Goal: Check status: Check status

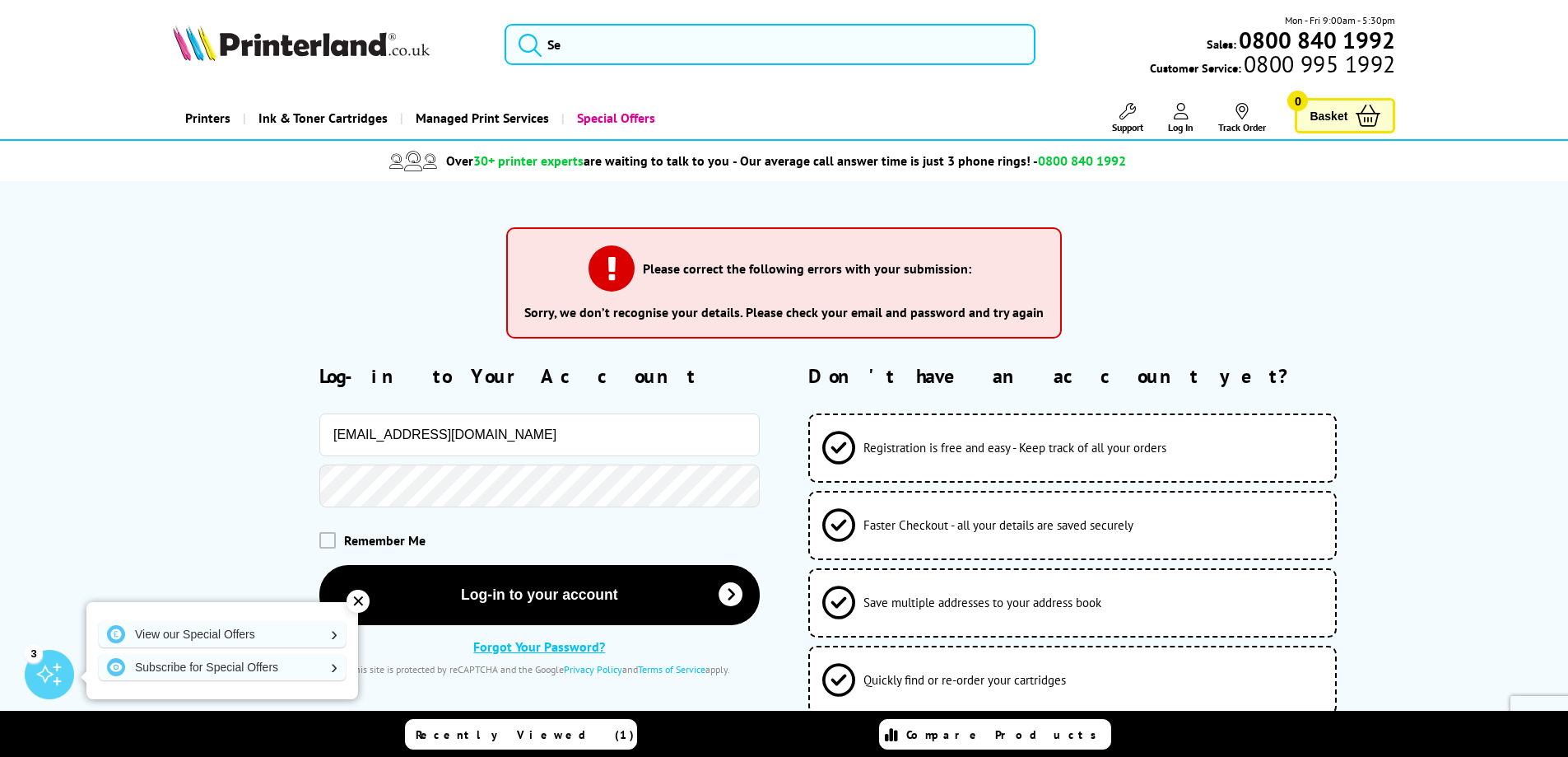
click at [319, 565] on button "Log-in to your account" at bounding box center [539, 595] width 441 height 60
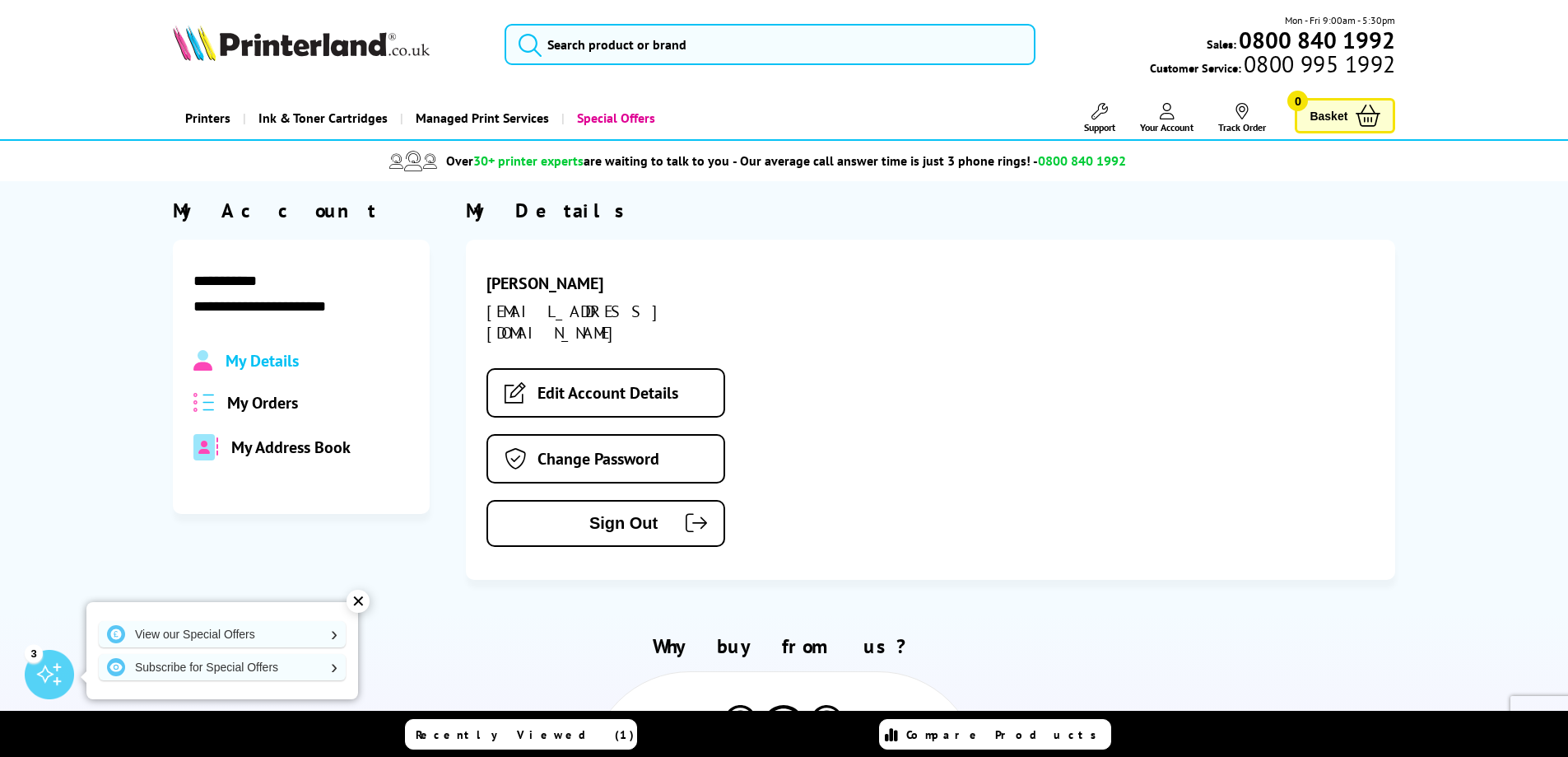
click at [284, 406] on span "My Orders" at bounding box center [262, 403] width 71 height 22
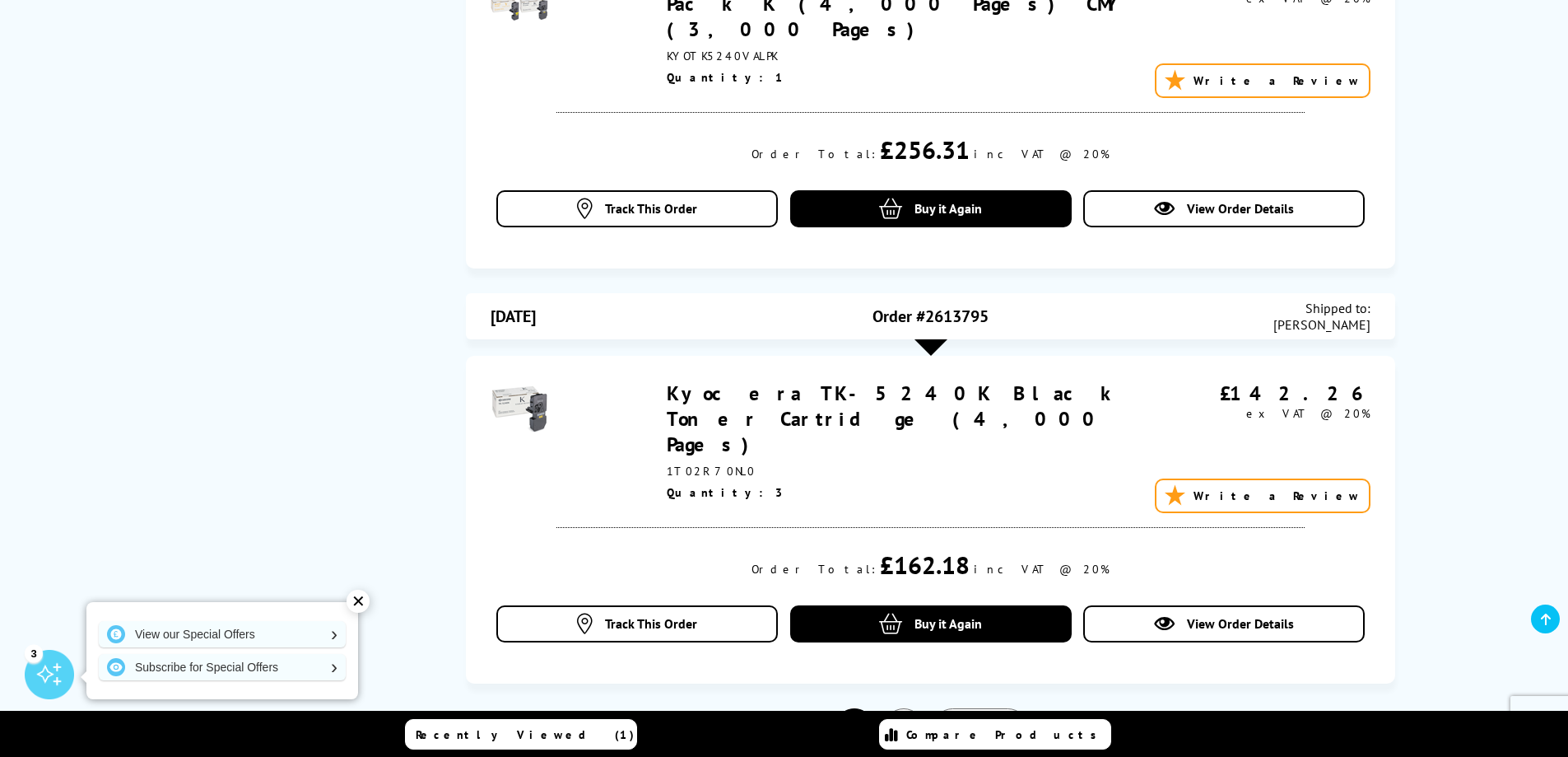
scroll to position [2142, 0]
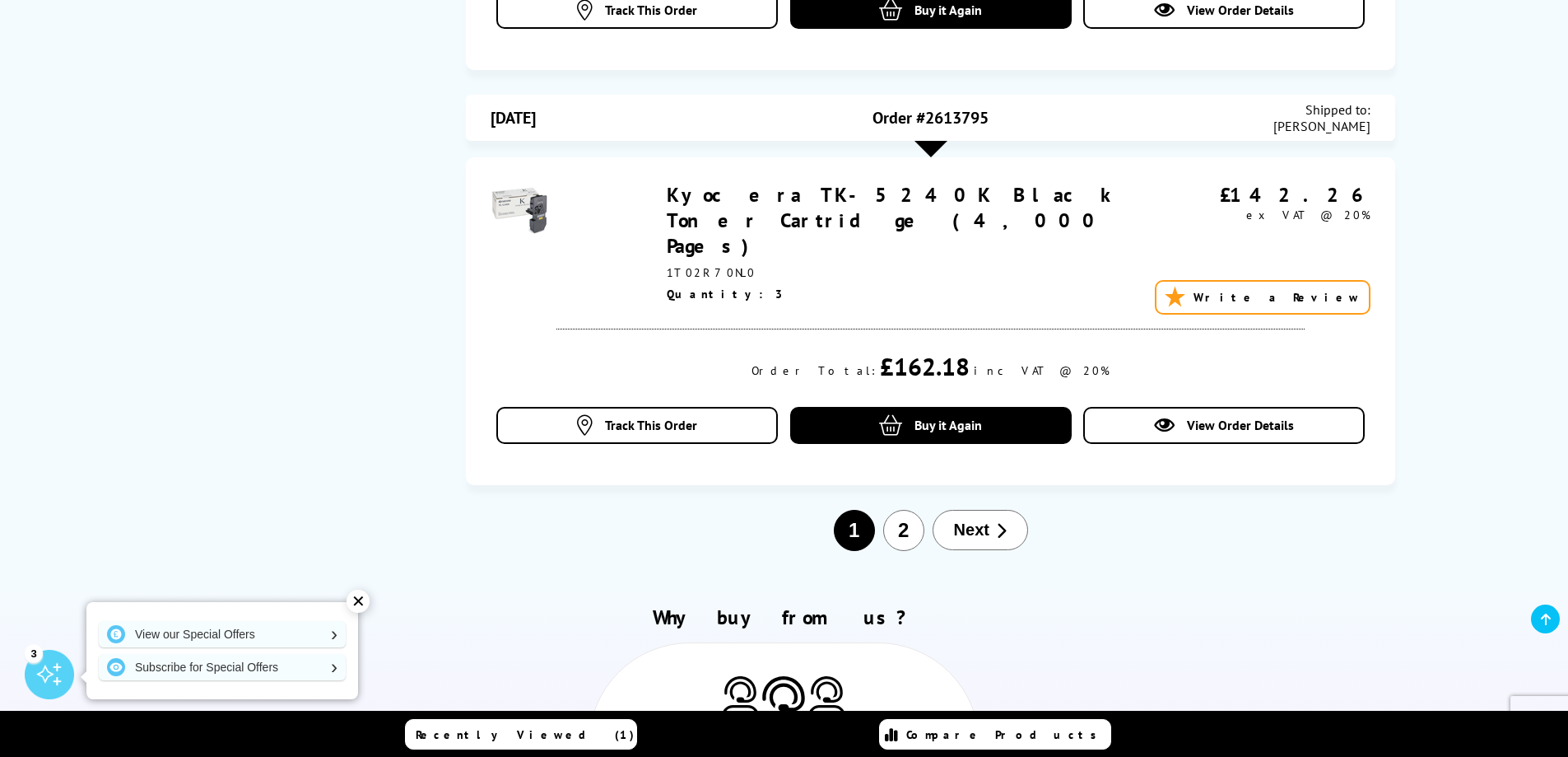
click at [962, 520] on span "Next" at bounding box center [971, 530] width 36 height 19
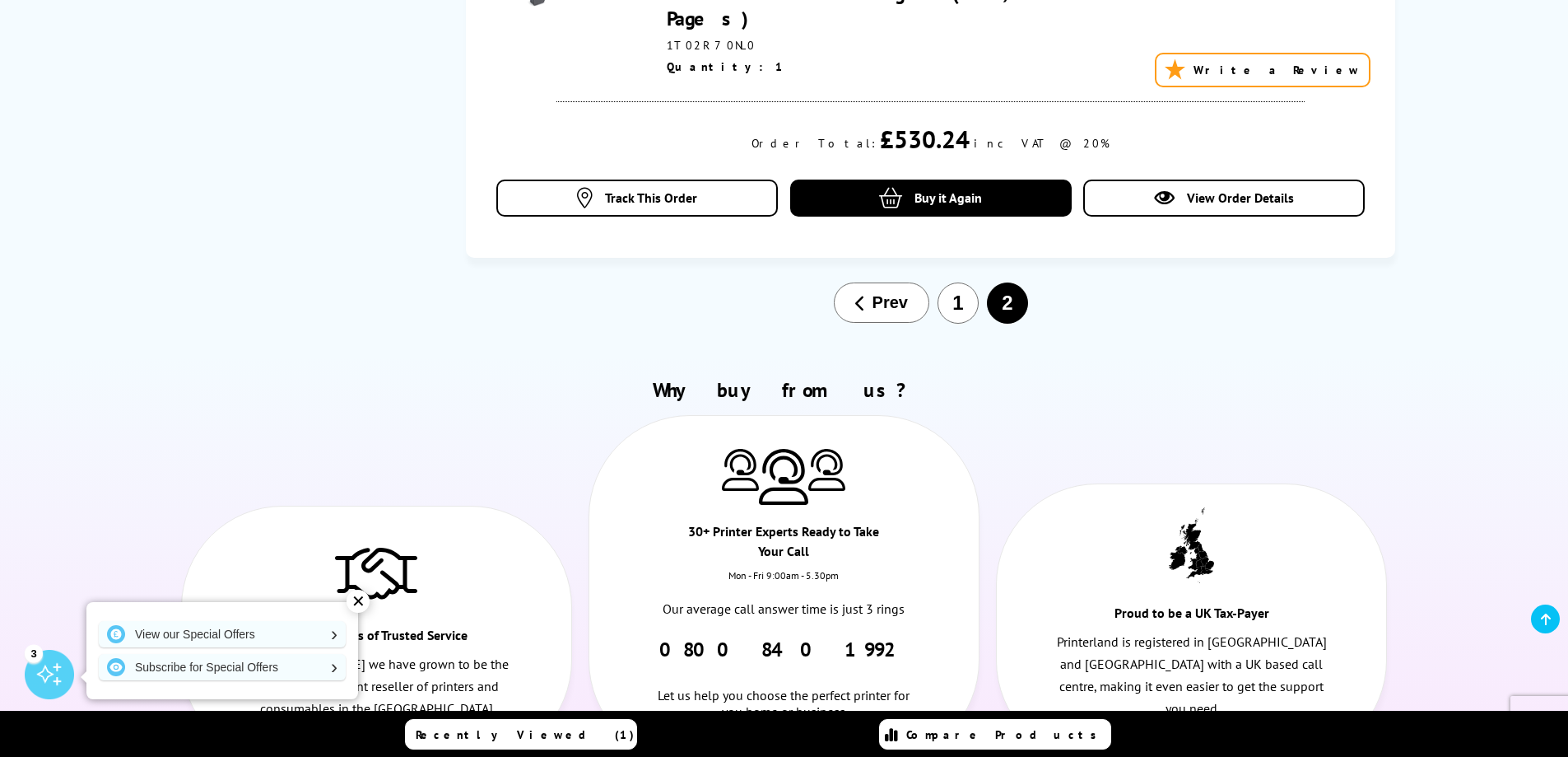
scroll to position [1400, 0]
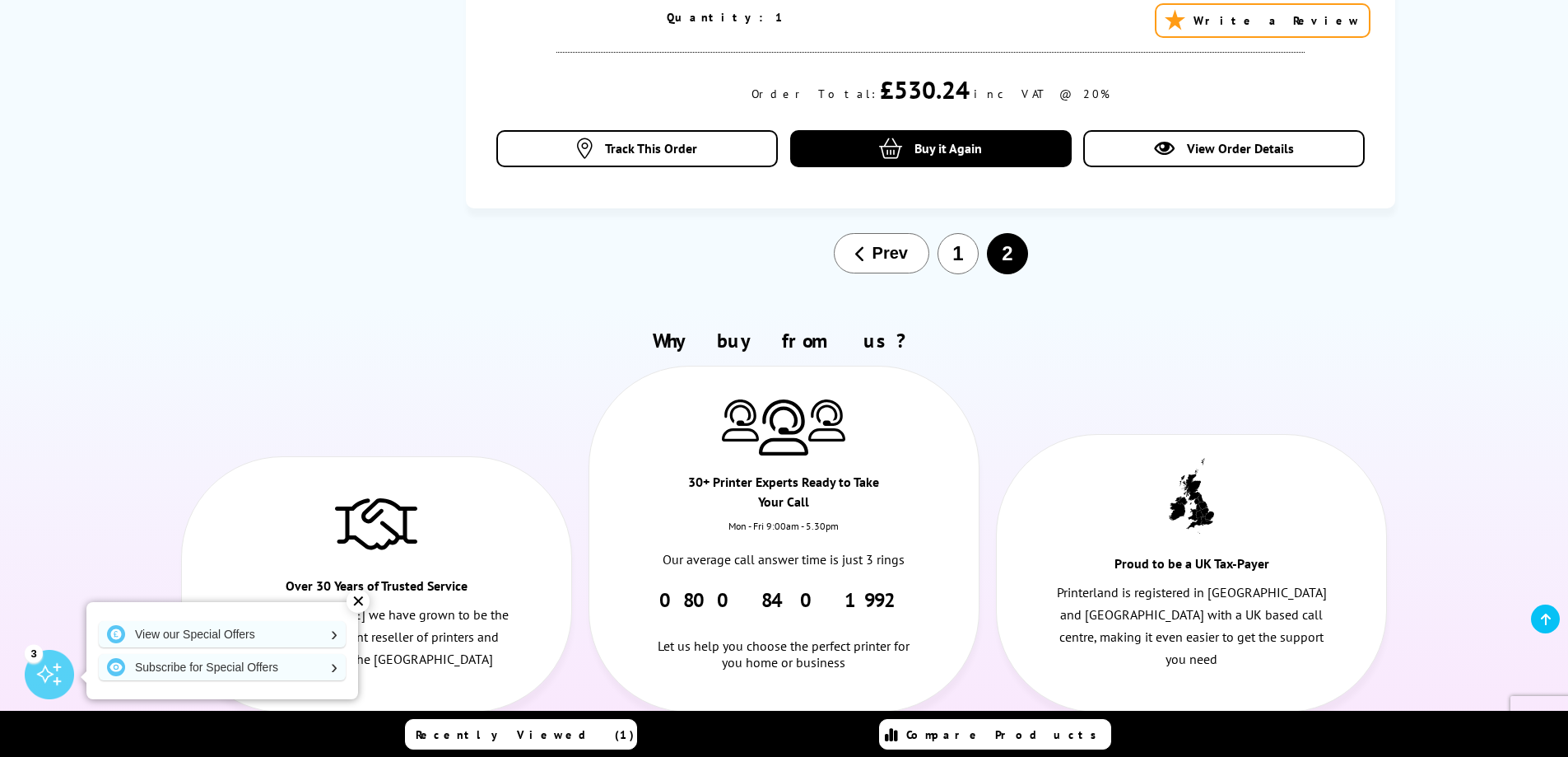
click at [946, 233] on button "1" at bounding box center [957, 253] width 41 height 41
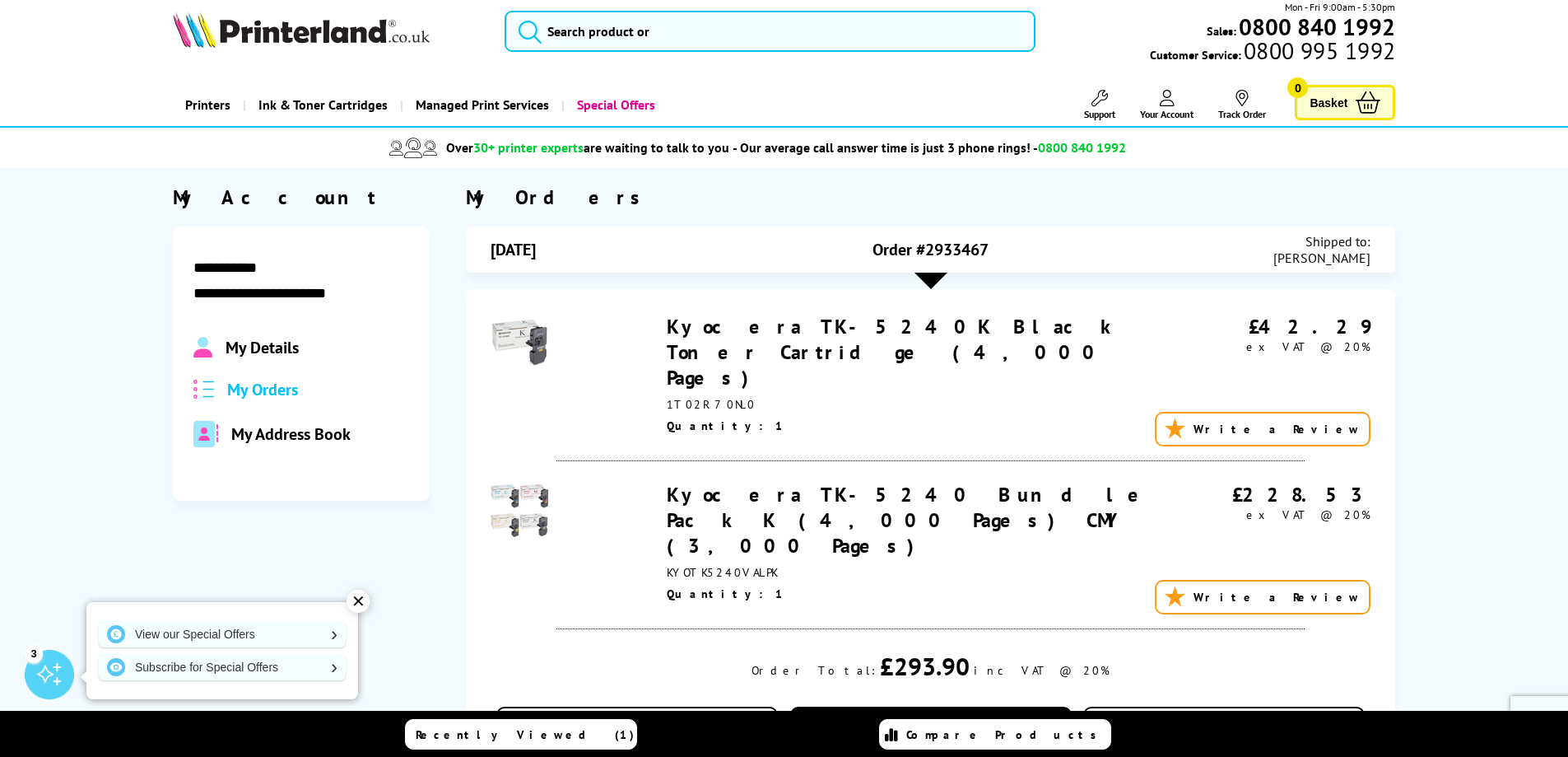
scroll to position [0, 0]
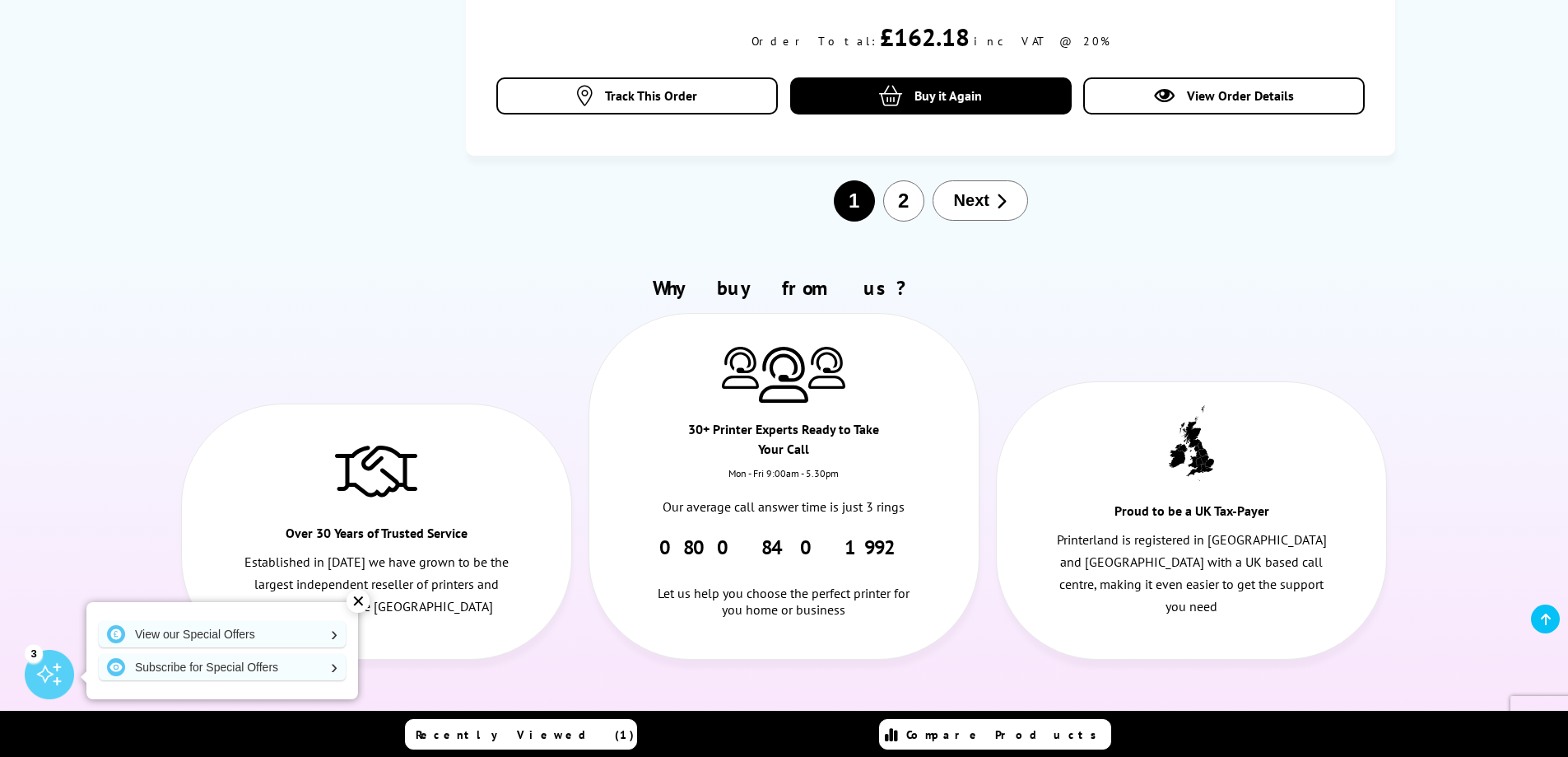
click at [999, 193] on icon "button" at bounding box center [1001, 201] width 10 height 17
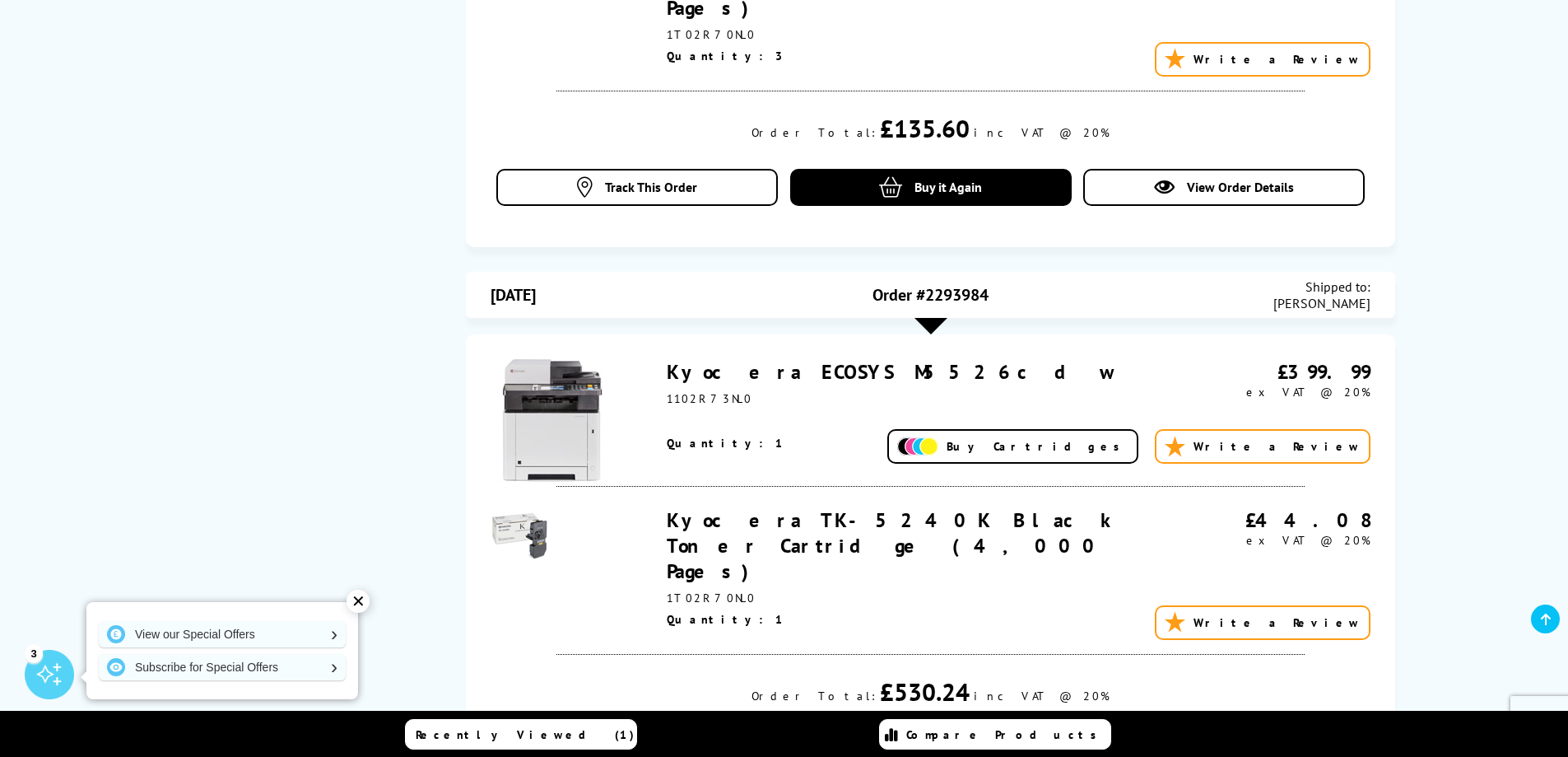
scroll to position [774, 0]
